Goal: Information Seeking & Learning: Learn about a topic

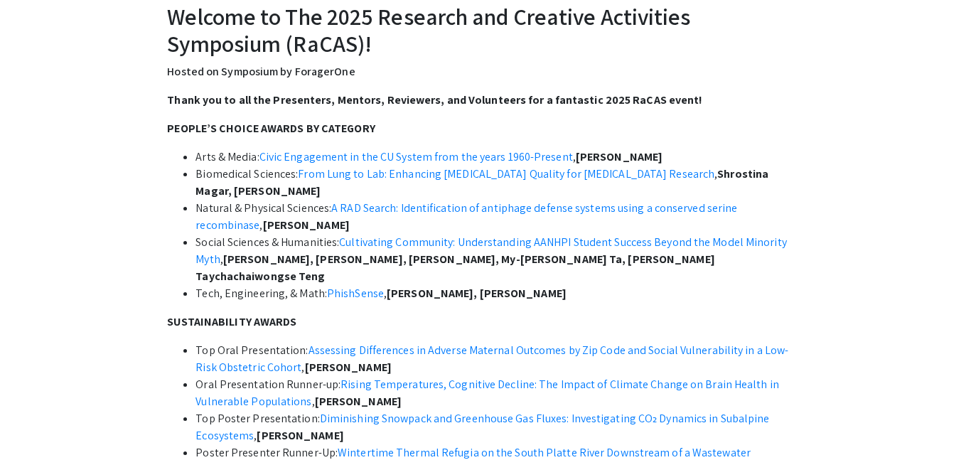
scroll to position [401, 0]
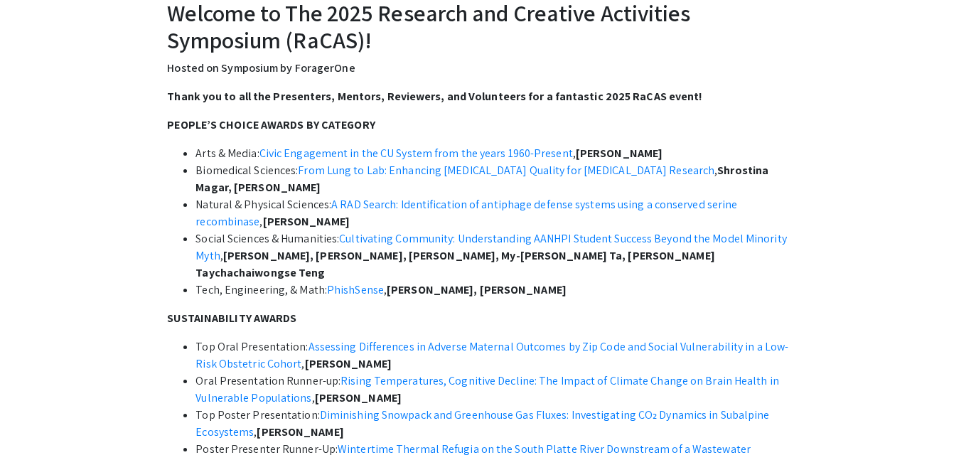
click at [212, 102] on strong "Thank you to all the Presenters, Mentors, Reviewers, and Volunteers for a fanta…" at bounding box center [434, 96] width 535 height 15
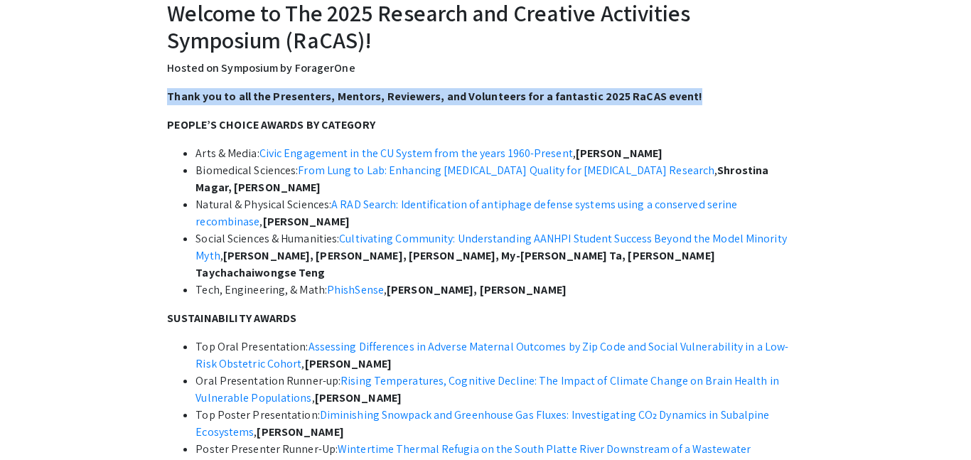
click at [212, 102] on strong "Thank you to all the Presenters, Mentors, Reviewers, and Volunteers for a fanta…" at bounding box center [434, 96] width 535 height 15
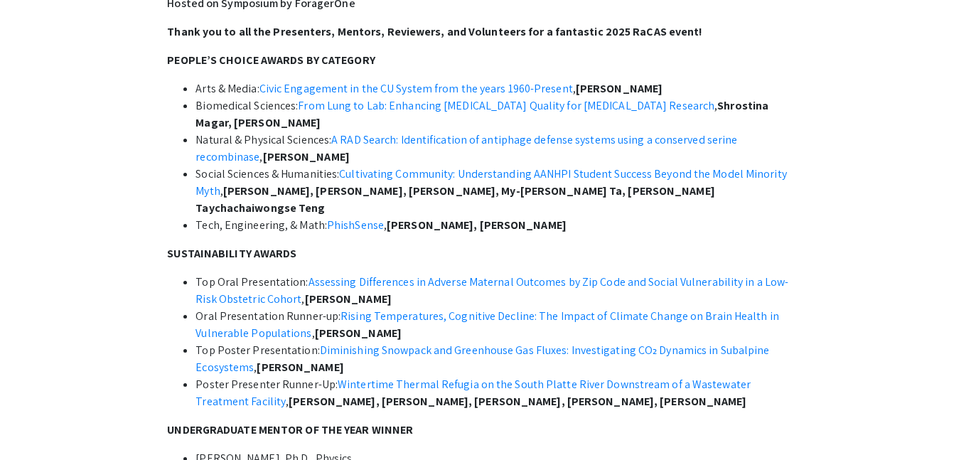
scroll to position [0, 0]
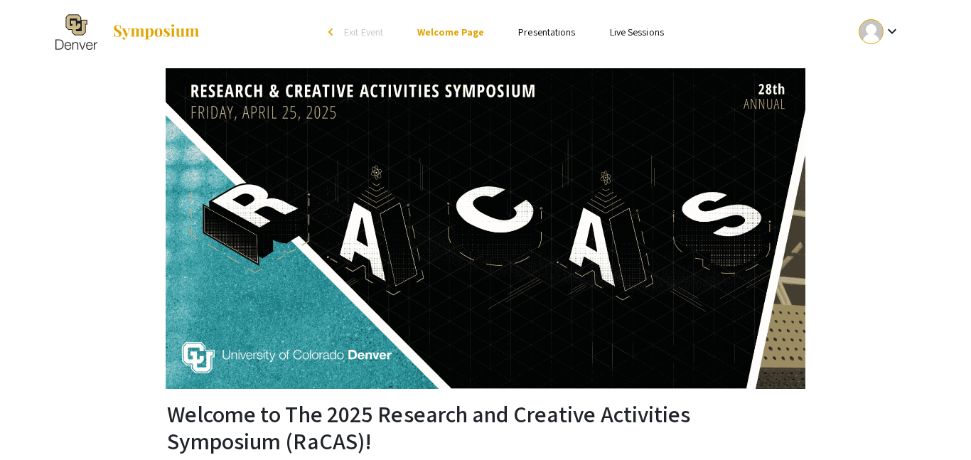
click at [533, 28] on link "Presentations" at bounding box center [546, 32] width 57 height 13
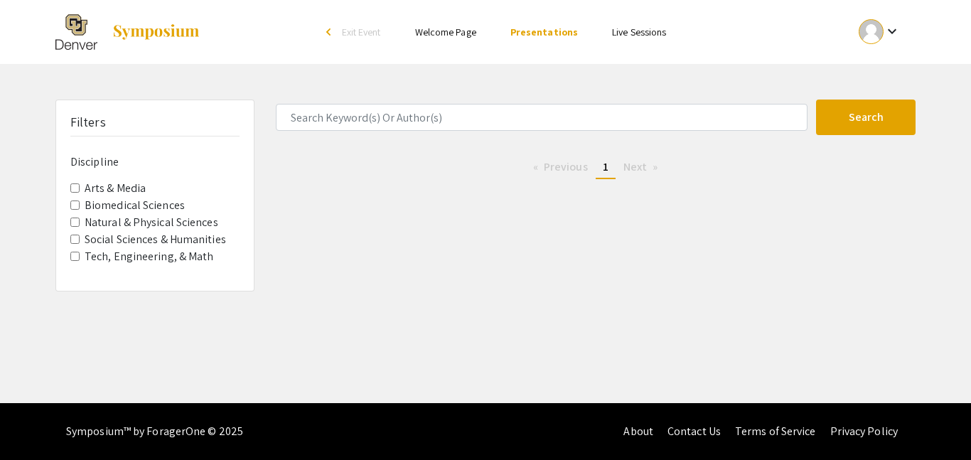
click at [375, 39] on li "arrow_back_ios Exit Event" at bounding box center [357, 31] width 82 height 17
